Goal: Find specific page/section: Find specific page/section

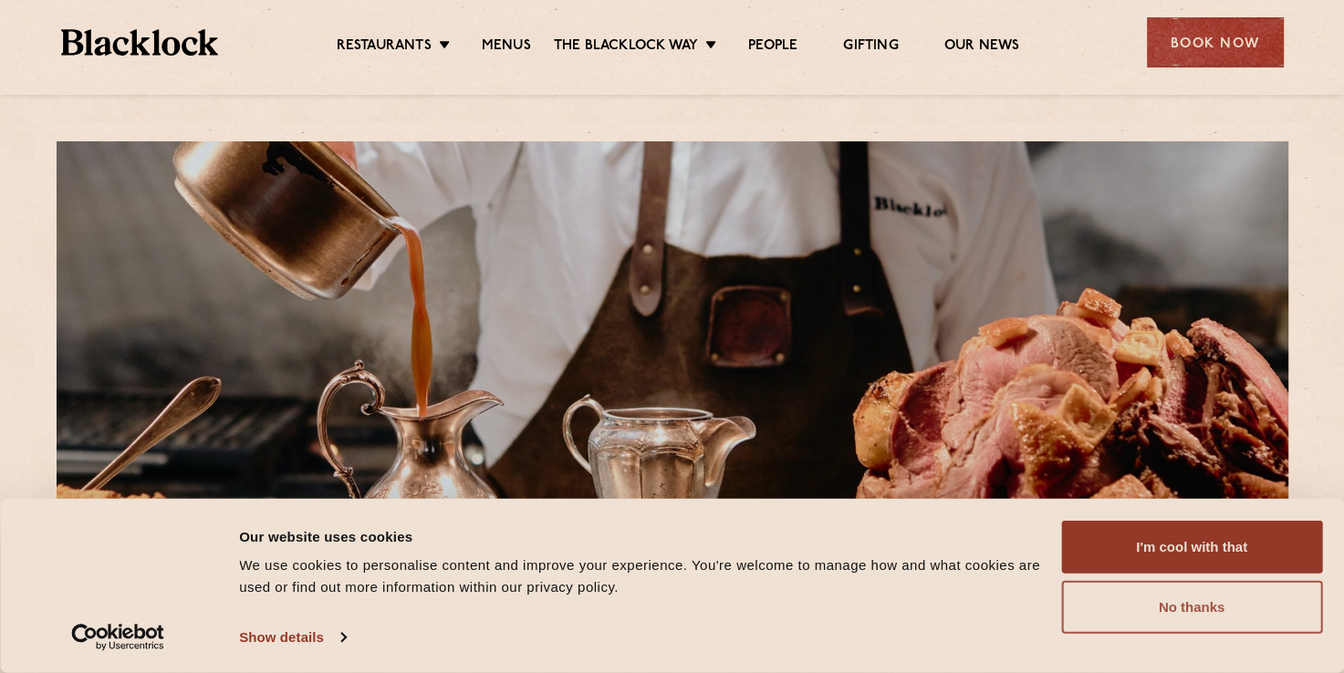
click at [987, 608] on button "No thanks" at bounding box center [1191, 607] width 261 height 53
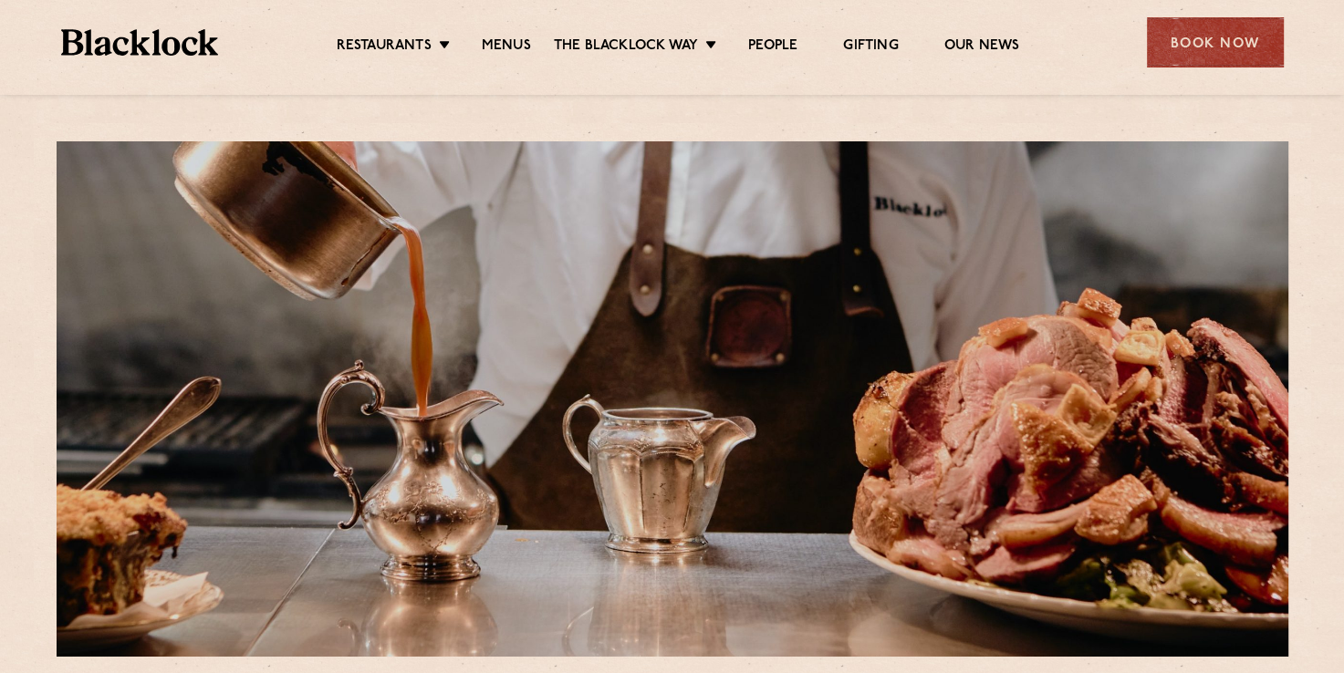
click at [380, 31] on ul "Restaurants Soho City Shoreditch Covent Garden Canary Wharf Manchester Birmingh…" at bounding box center [677, 42] width 919 height 29
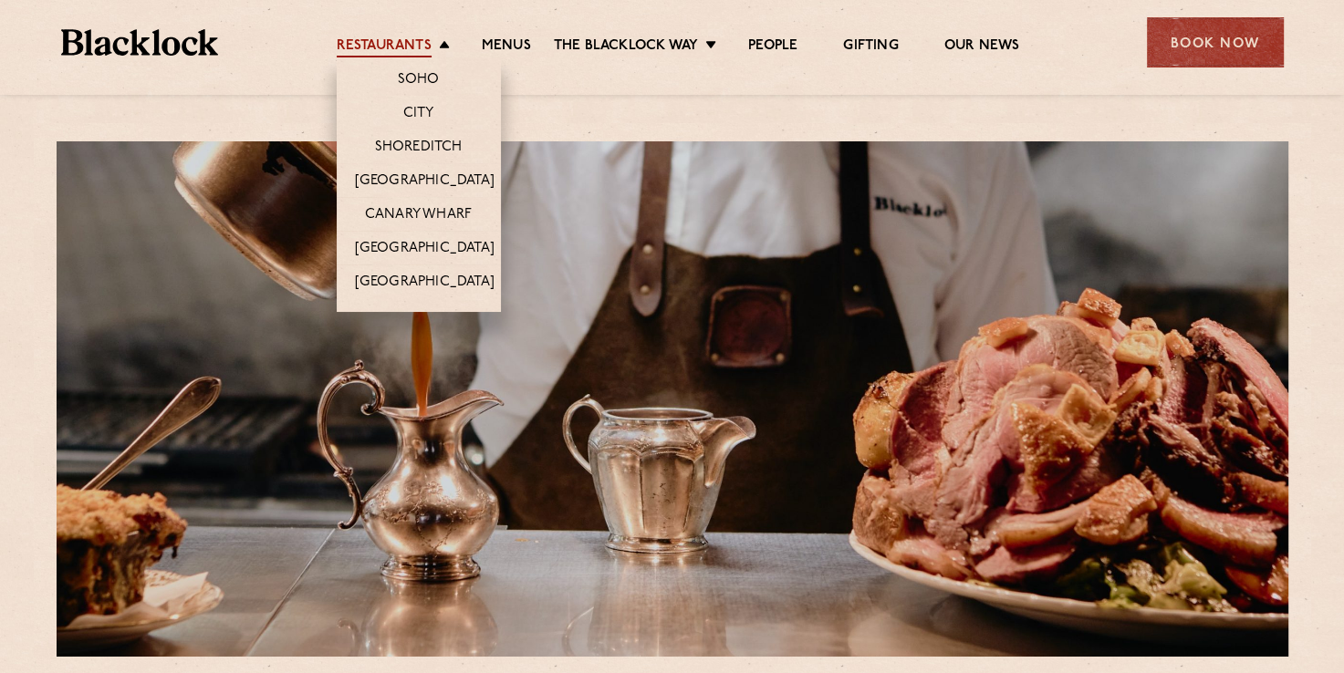
click at [376, 42] on link "Restaurants" at bounding box center [384, 47] width 95 height 20
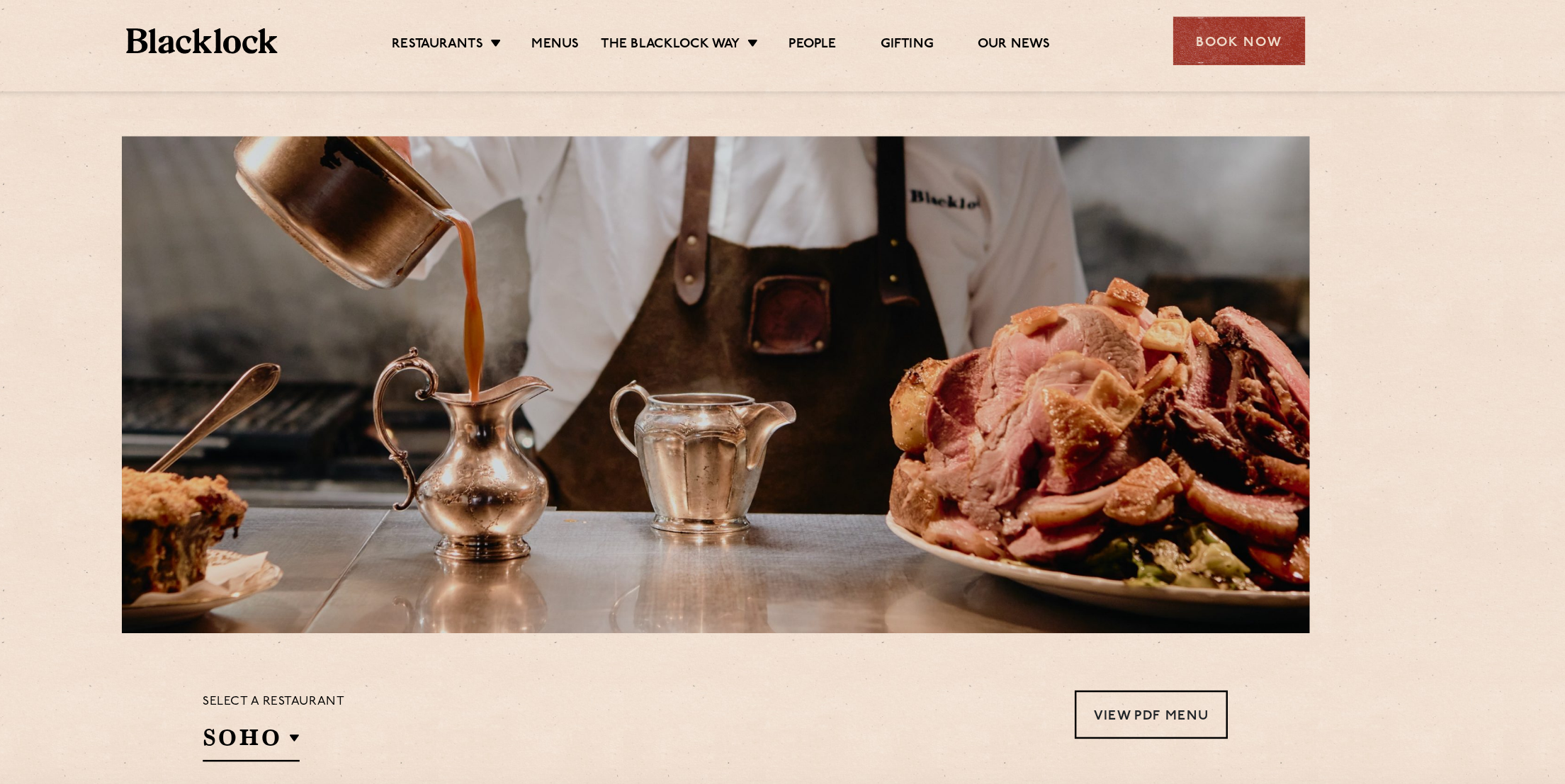
click at [866, 24] on ul "Restaurants Soho City Shoreditch Covent Garden Canary Wharf Manchester Birmingh…" at bounding box center [786, 33] width 713 height 23
click at [864, 32] on link "People" at bounding box center [860, 36] width 38 height 16
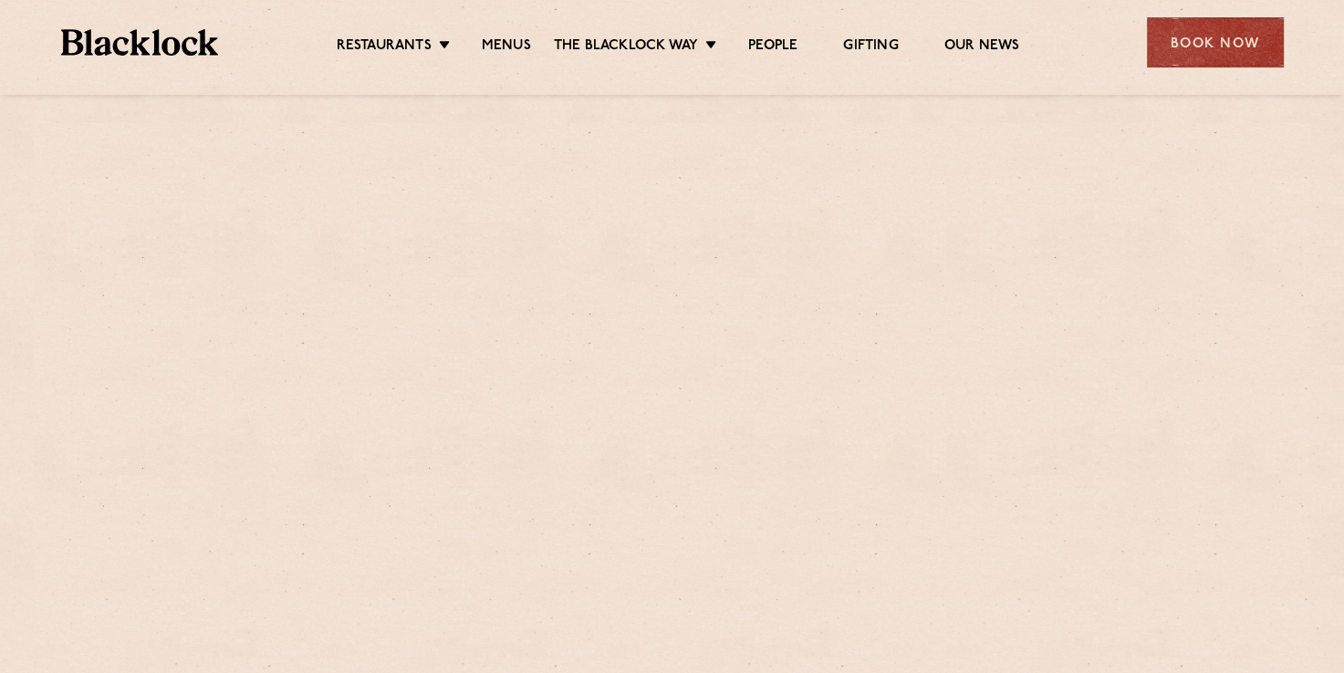
click at [174, 45] on img at bounding box center [140, 42] width 158 height 26
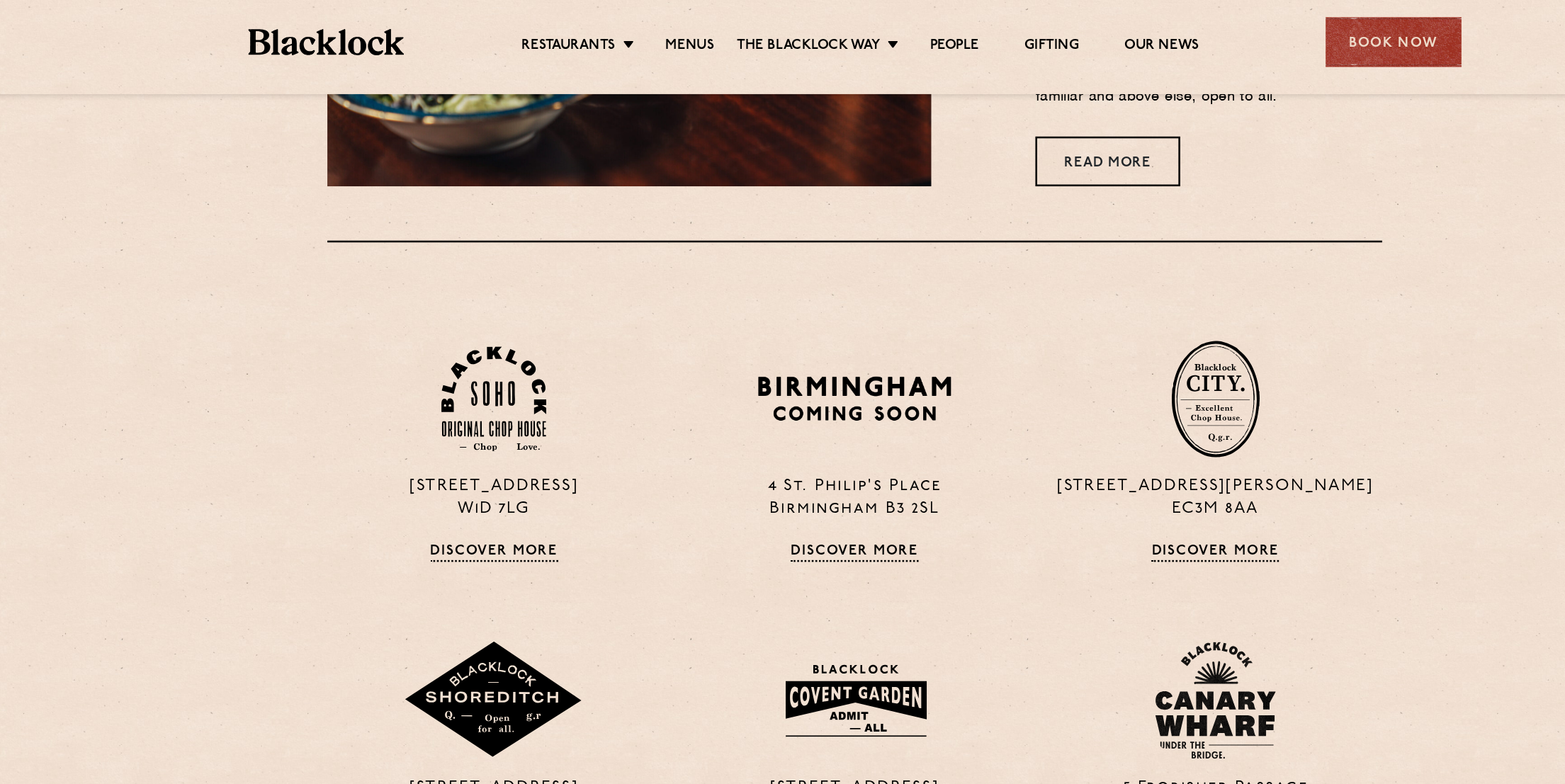
scroll to position [1077, 0]
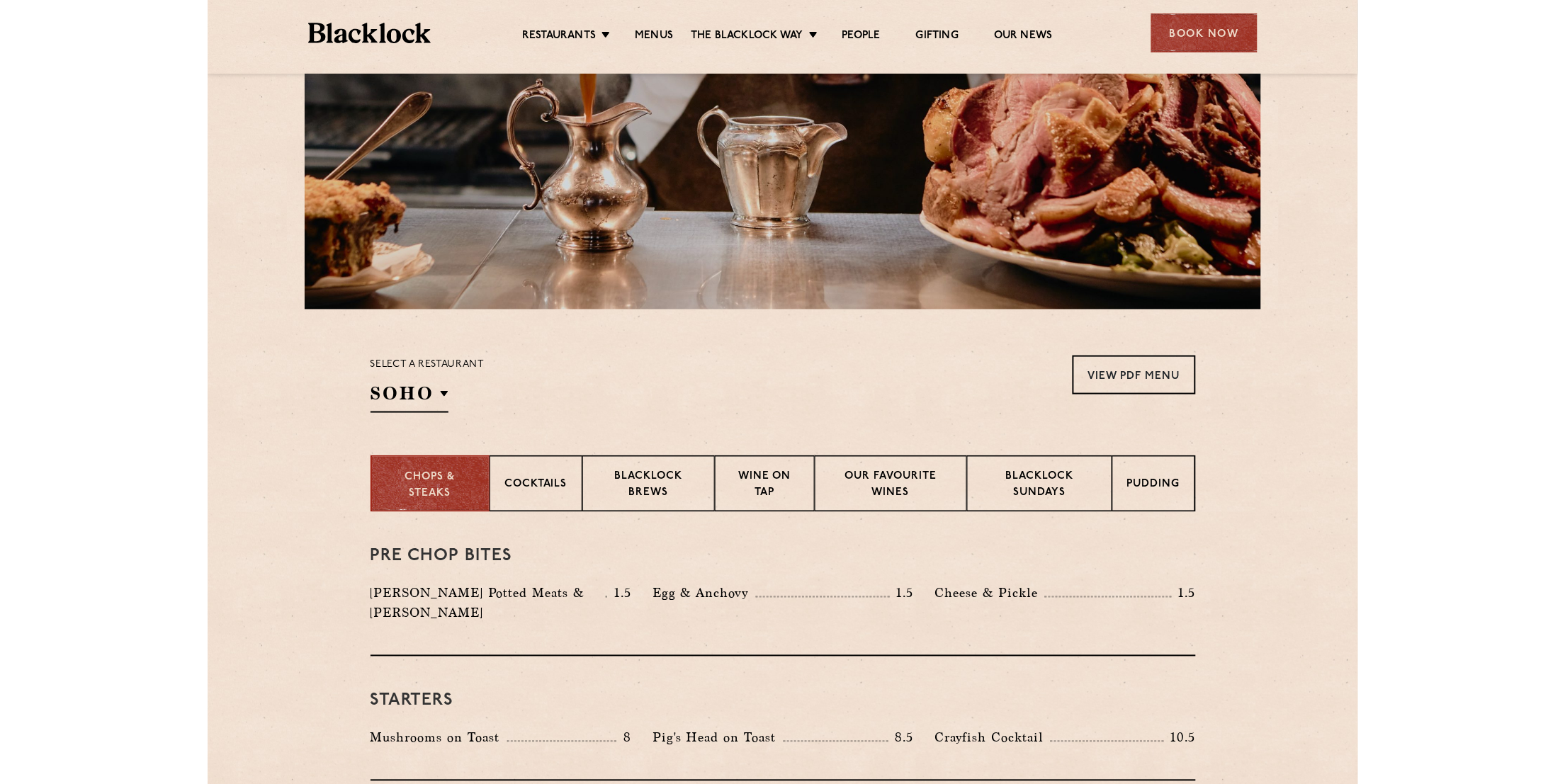
scroll to position [116, 0]
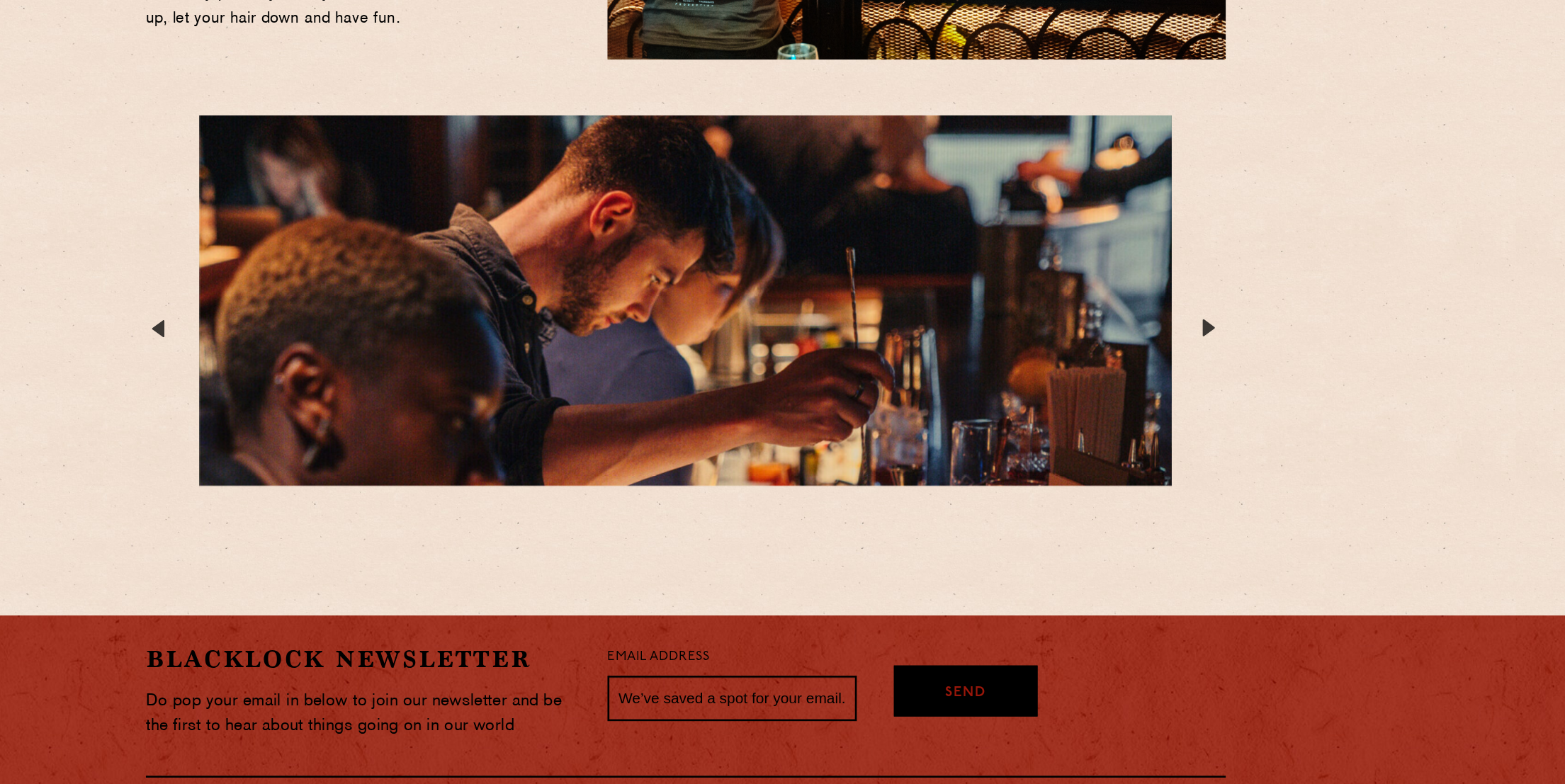
scroll to position [2479, 0]
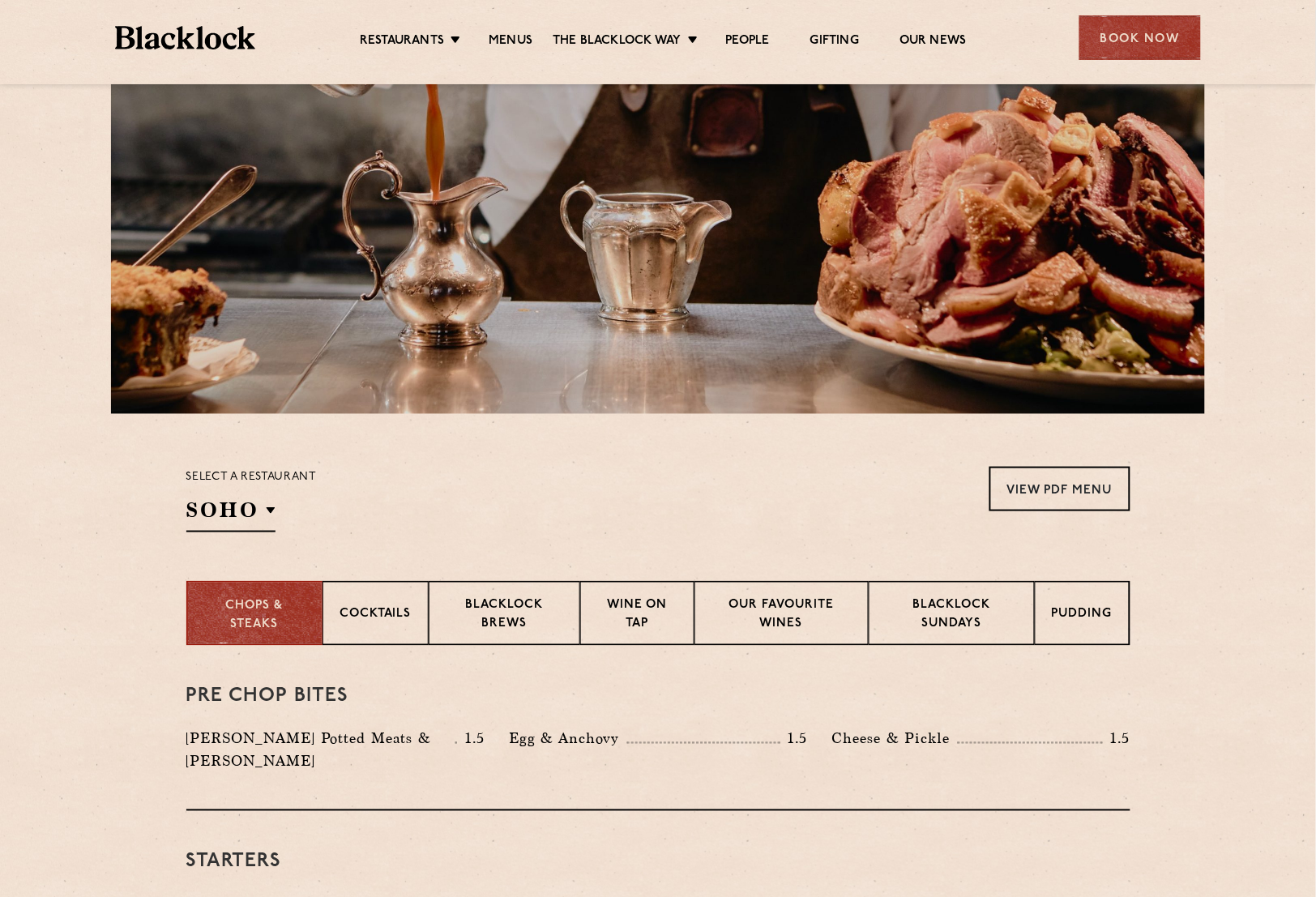
scroll to position [97, 0]
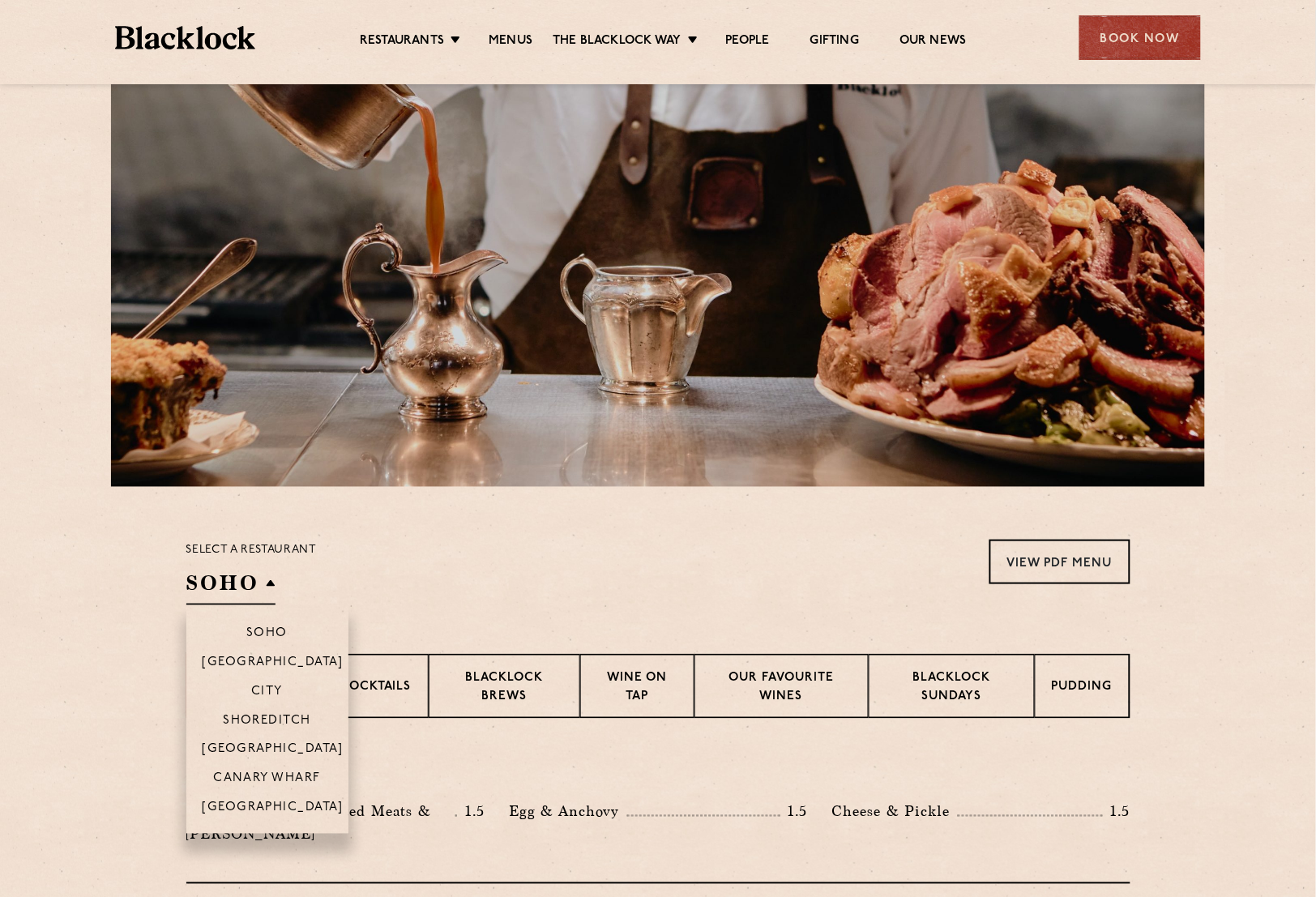
click at [242, 593] on h2 "SOHO" at bounding box center [231, 587] width 89 height 36
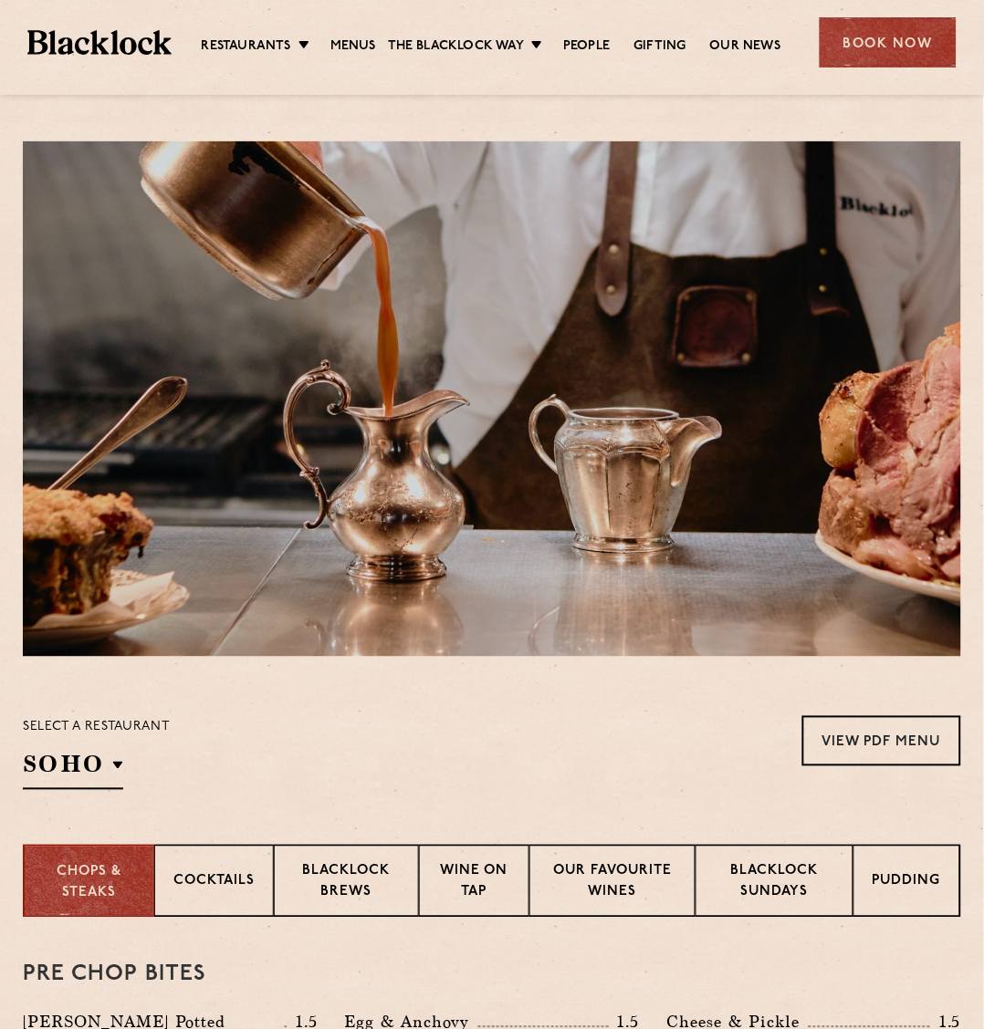
click at [494, 254] on div at bounding box center [492, 399] width 938 height 516
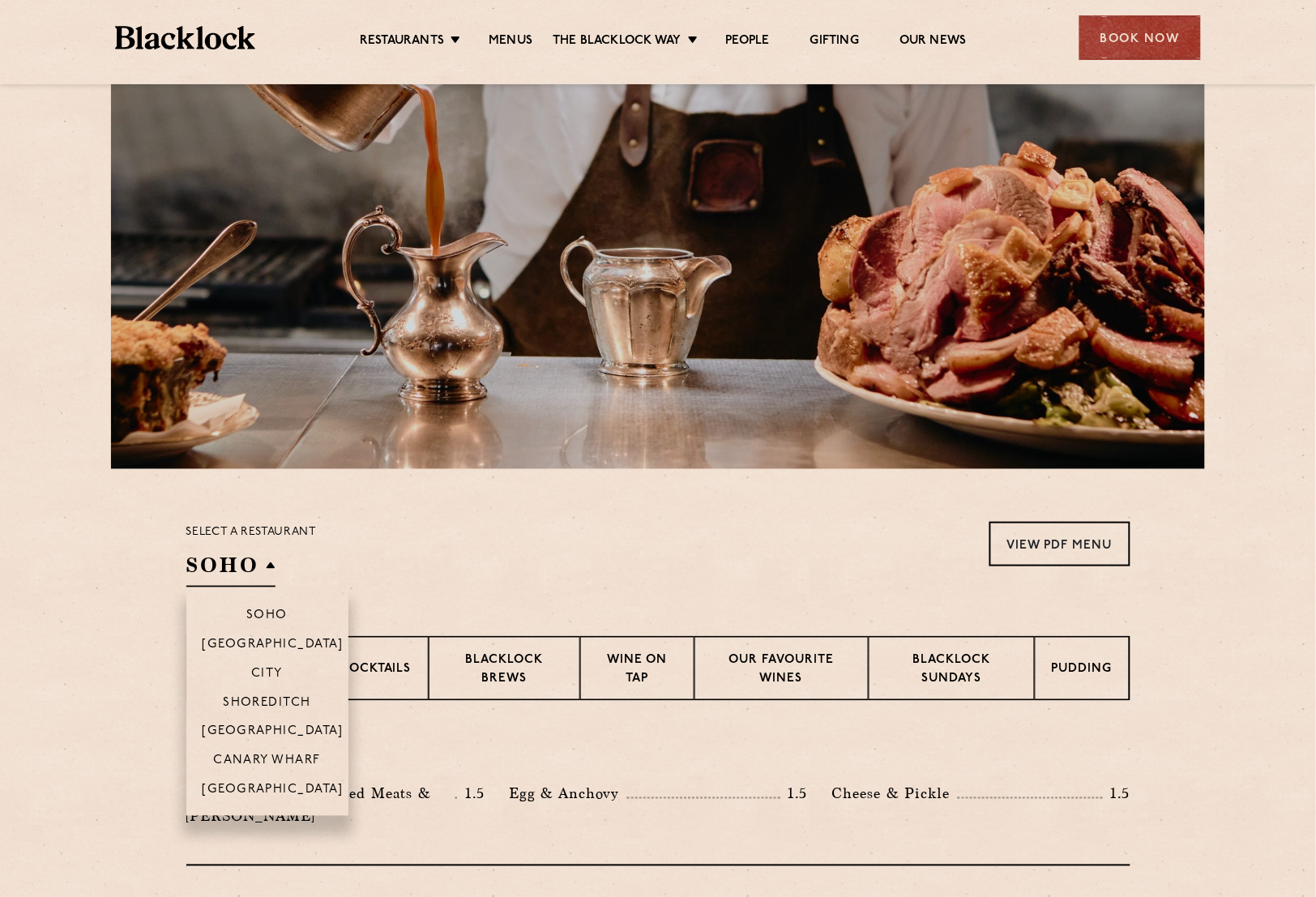
scroll to position [115, 0]
click at [290, 721] on li "[GEOGRAPHIC_DATA]" at bounding box center [267, 730] width 162 height 29
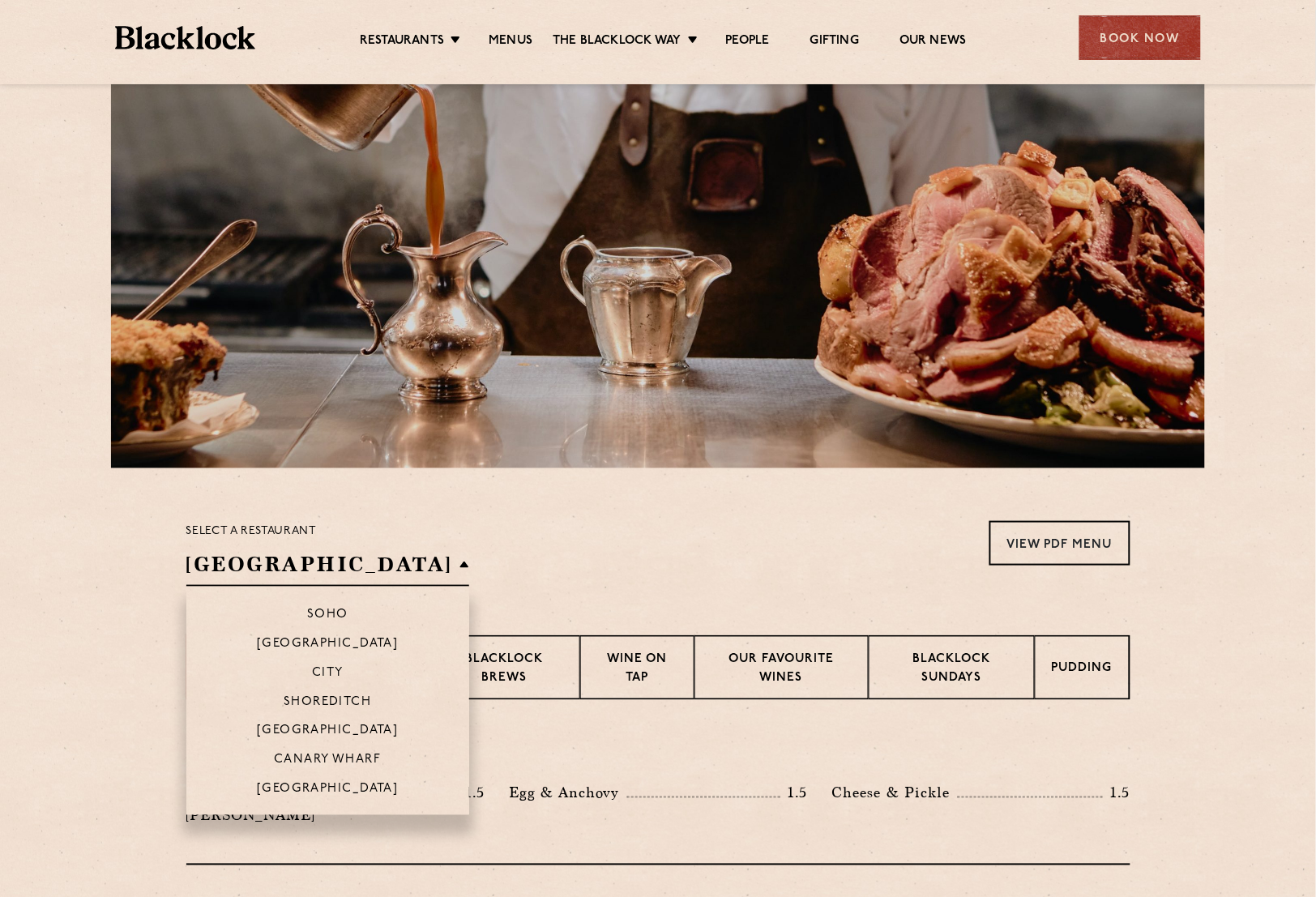
click at [290, 721] on li "[GEOGRAPHIC_DATA]" at bounding box center [328, 730] width 283 height 29
click at [341, 729] on p "[GEOGRAPHIC_DATA]" at bounding box center [328, 733] width 142 height 16
click at [338, 731] on p "[GEOGRAPHIC_DATA]" at bounding box center [328, 733] width 142 height 16
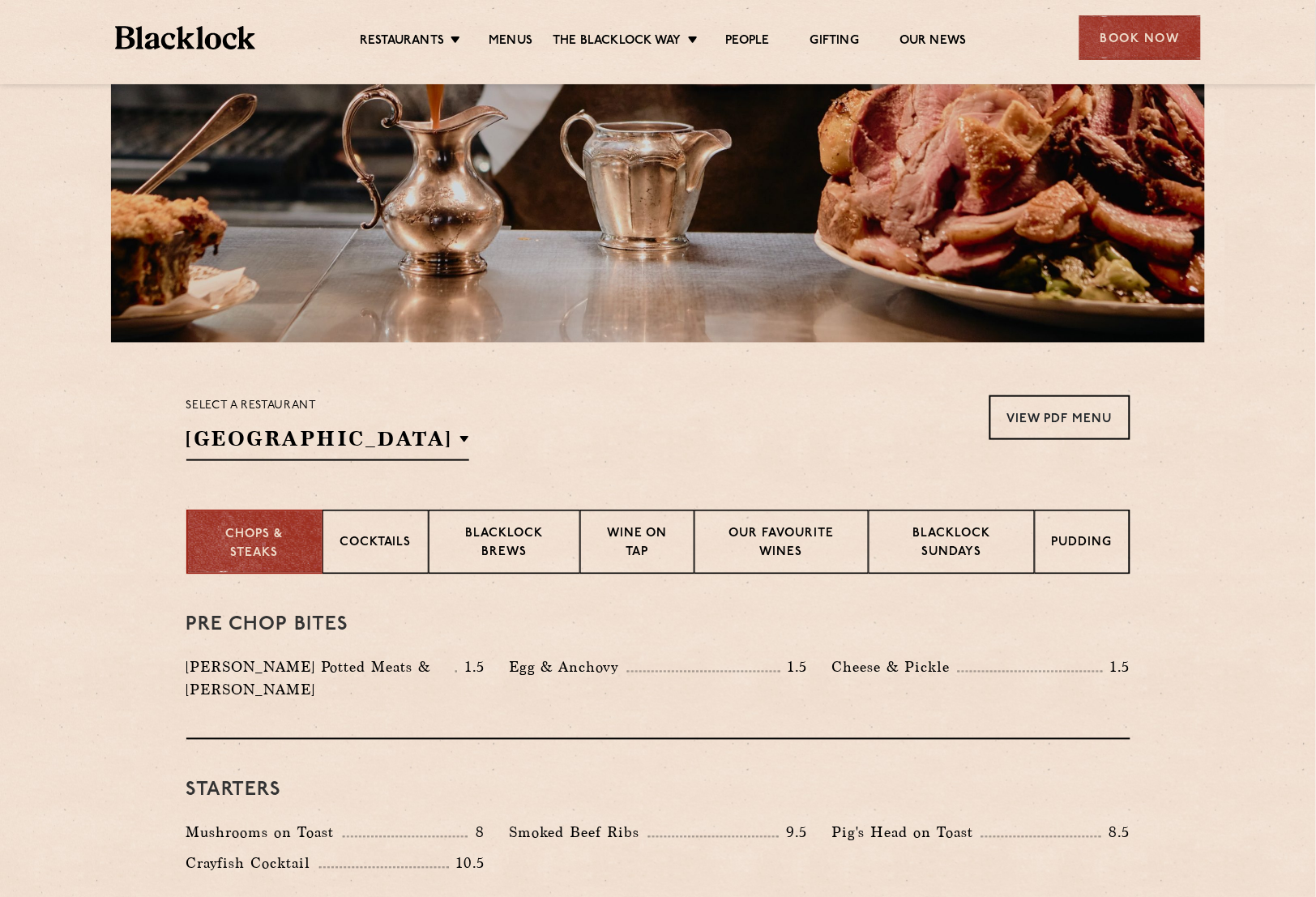
scroll to position [0, 0]
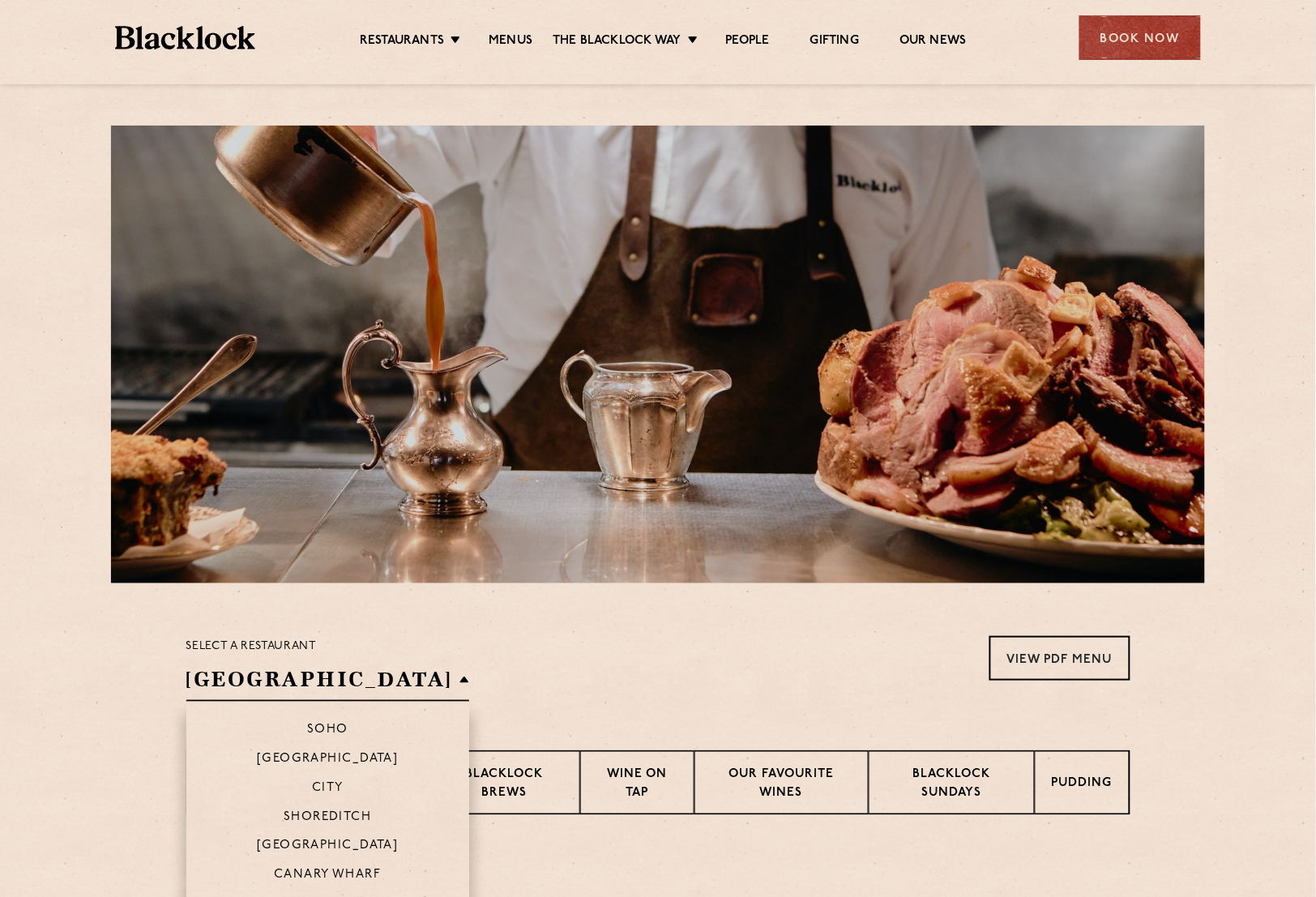
click at [410, 690] on h2 "[GEOGRAPHIC_DATA]" at bounding box center [328, 683] width 283 height 36
click at [345, 726] on li "Soho" at bounding box center [328, 722] width 283 height 42
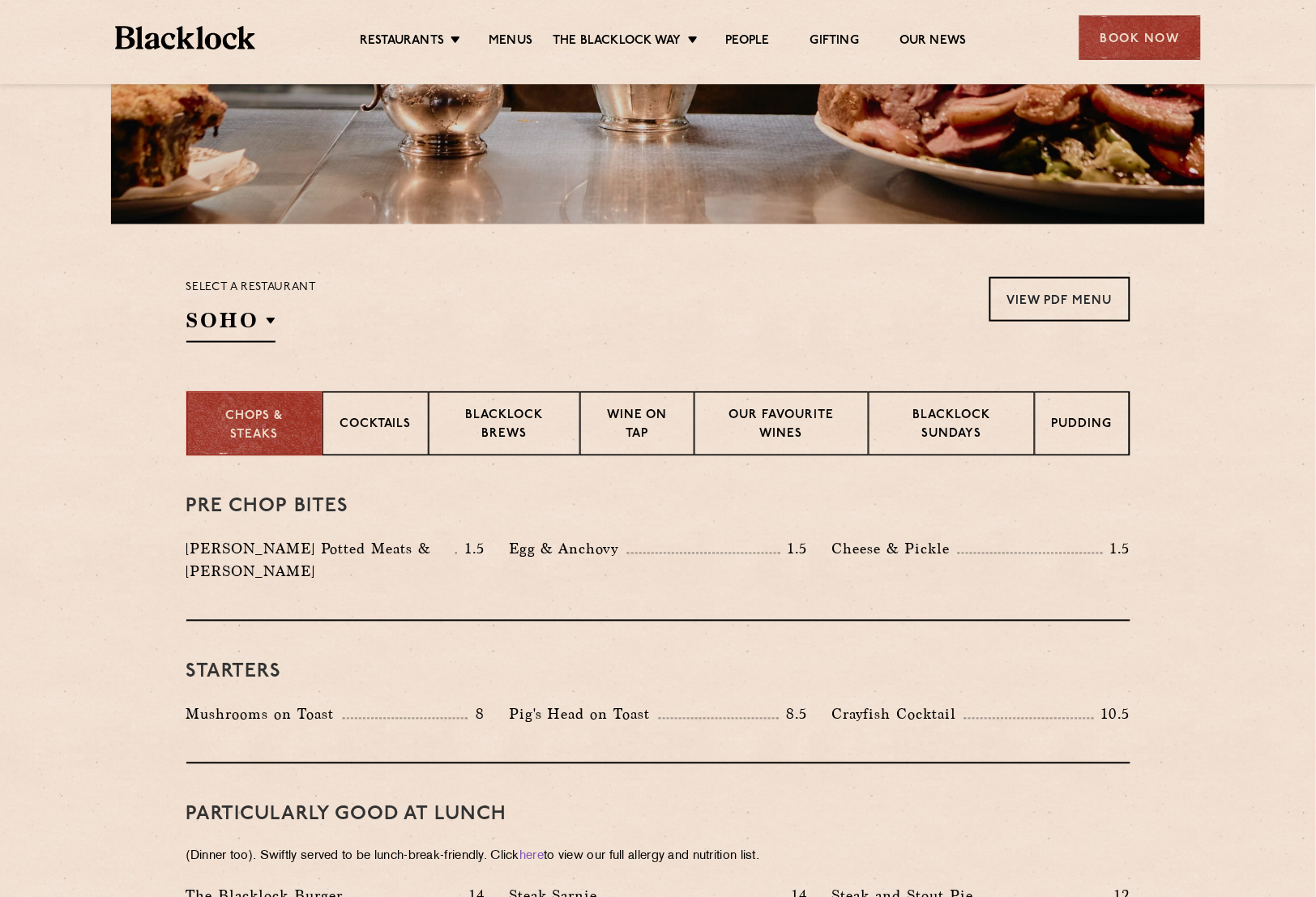
scroll to position [295, 0]
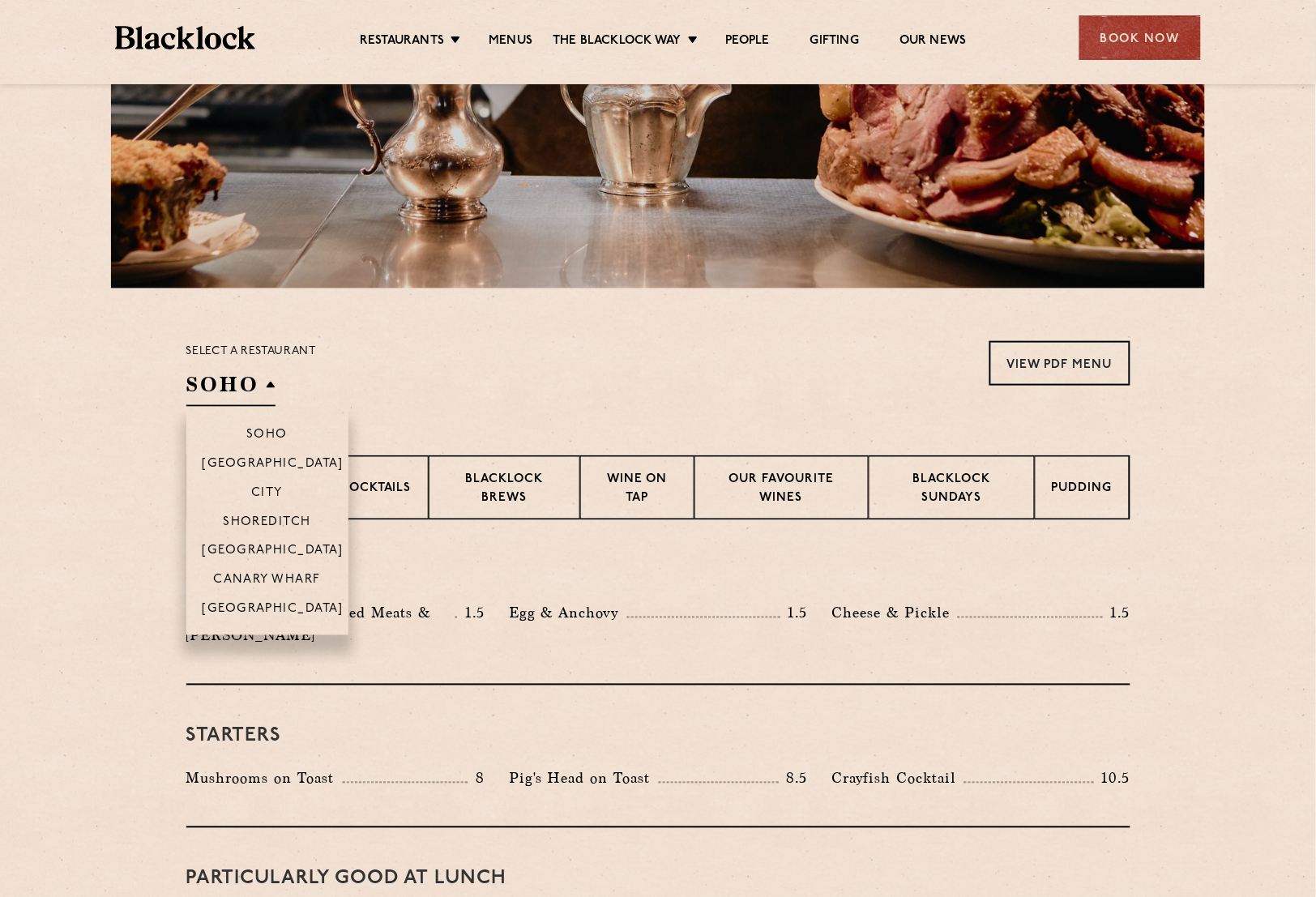
click at [254, 381] on h2 "Soho" at bounding box center [231, 388] width 89 height 36
